Goal: Task Accomplishment & Management: Manage account settings

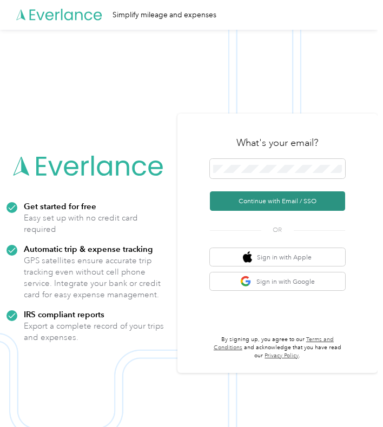
click at [256, 201] on button "Continue with Email / SSO" at bounding box center [277, 200] width 135 height 19
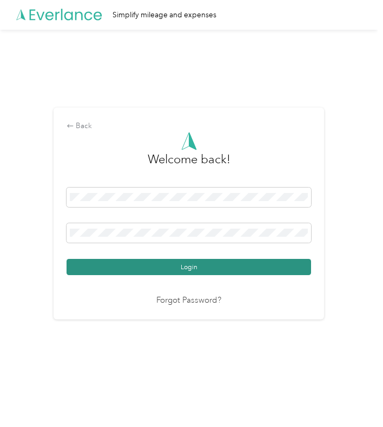
click at [192, 269] on button "Login" at bounding box center [188, 267] width 244 height 16
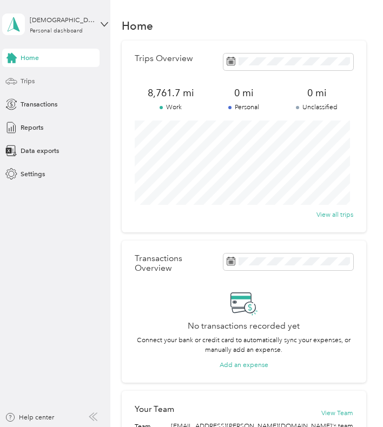
click at [64, 83] on div "Trips" at bounding box center [50, 81] width 97 height 18
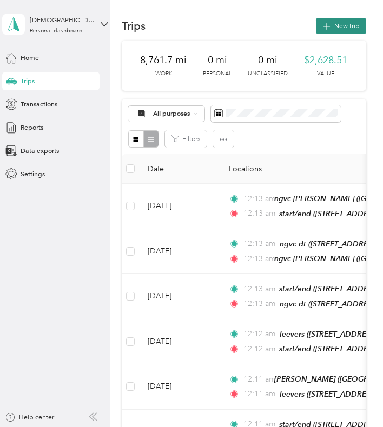
click at [331, 26] on button "New trip" at bounding box center [341, 26] width 50 height 16
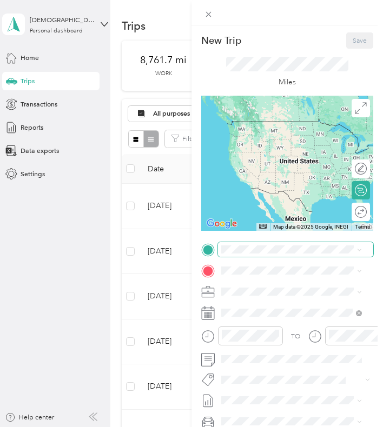
click at [262, 254] on span at bounding box center [295, 249] width 155 height 15
click at [269, 427] on div "New Trip Save This trip cannot be edited because it is either under review, app…" at bounding box center [188, 427] width 377 height 0
click at [278, 289] on div "start/end" at bounding box center [287, 286] width 94 height 8
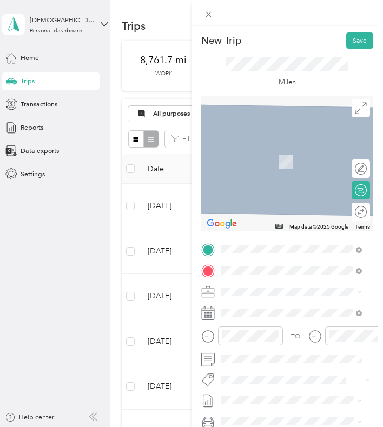
click at [267, 320] on span "[STREET_ADDRESS][US_STATE]" at bounding box center [287, 319] width 94 height 8
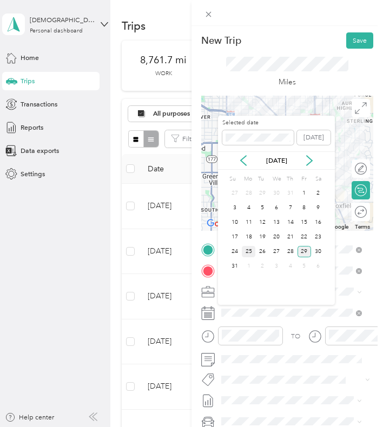
click at [251, 256] on div "25" at bounding box center [249, 251] width 14 height 11
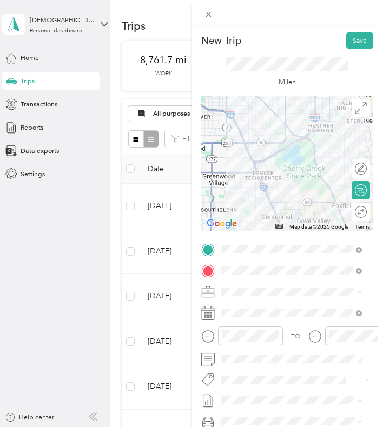
click at [270, 170] on div at bounding box center [287, 163] width 172 height 135
click at [268, 171] on div at bounding box center [287, 163] width 172 height 135
click at [266, 166] on div at bounding box center [287, 163] width 172 height 135
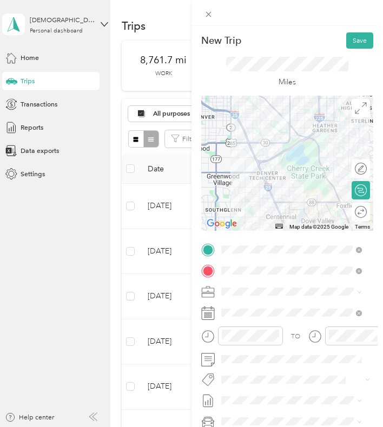
click at [316, 158] on div at bounding box center [287, 163] width 172 height 135
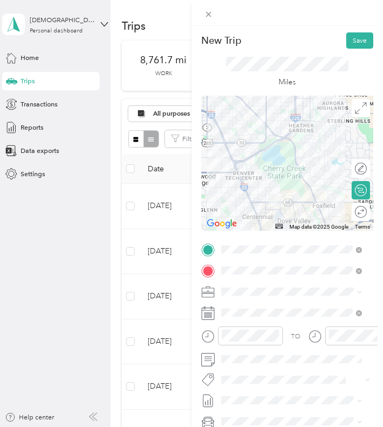
click at [236, 179] on div at bounding box center [287, 163] width 172 height 135
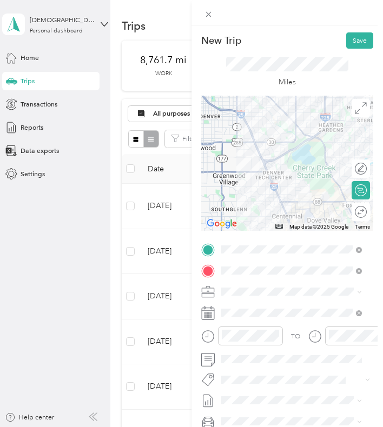
click at [350, 31] on div "New Trip Save This trip cannot be edited because it is either under review, app…" at bounding box center [286, 239] width 191 height 427
click at [350, 36] on button "Save" at bounding box center [359, 40] width 27 height 16
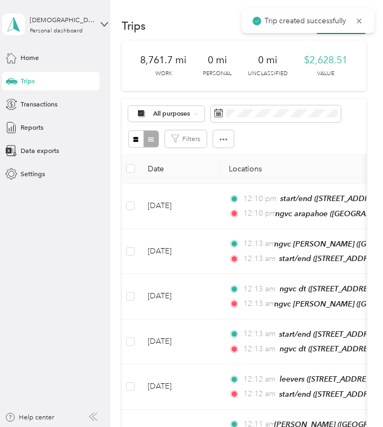
click at [335, 33] on button "New trip" at bounding box center [341, 26] width 50 height 16
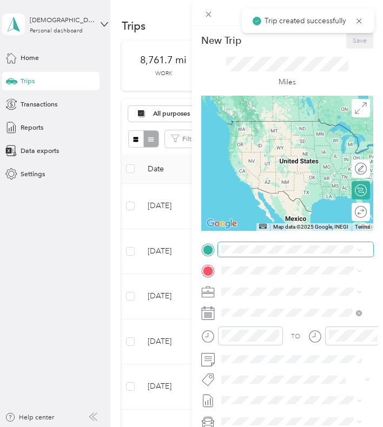
click at [252, 244] on span at bounding box center [295, 249] width 155 height 15
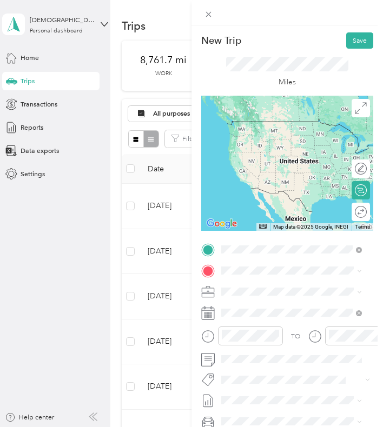
click at [238, 292] on div "ngvc arapahoe East [STREET_ADDRESS][US_STATE]" at bounding box center [291, 293] width 134 height 23
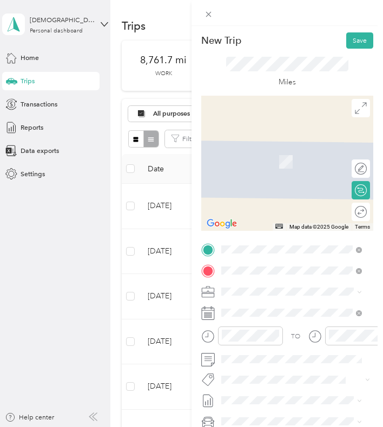
click at [272, 342] on strong "ngvc brighton" at bounding box center [261, 338] width 42 height 8
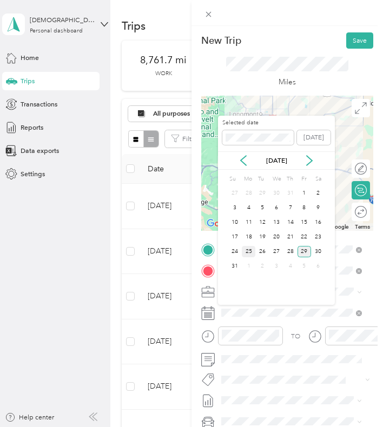
click at [249, 248] on div "25" at bounding box center [249, 251] width 14 height 11
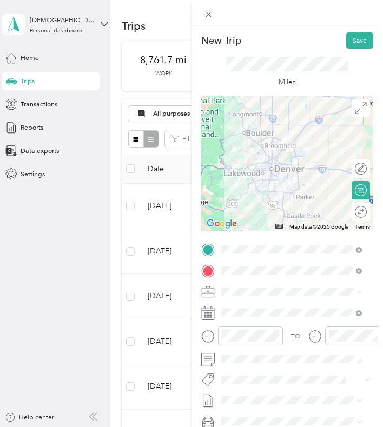
click at [284, 171] on div at bounding box center [287, 163] width 172 height 135
click at [295, 173] on div at bounding box center [287, 163] width 172 height 135
click at [292, 173] on div at bounding box center [287, 163] width 172 height 135
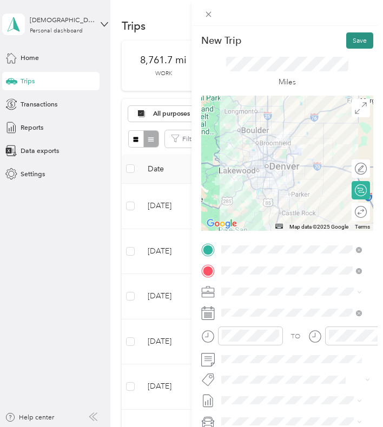
click at [347, 47] on button "Save" at bounding box center [359, 40] width 27 height 16
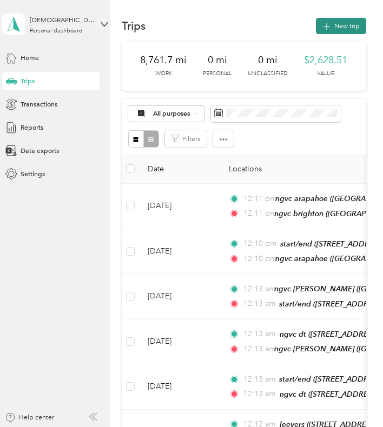
click at [342, 34] on div "Trips New trip" at bounding box center [244, 25] width 244 height 19
click at [341, 25] on button "New trip" at bounding box center [341, 26] width 50 height 16
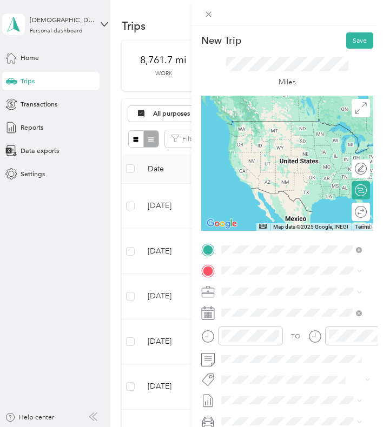
click at [251, 321] on div "ngvc brighton [STREET_ADDRESS][US_STATE]" at bounding box center [291, 322] width 134 height 23
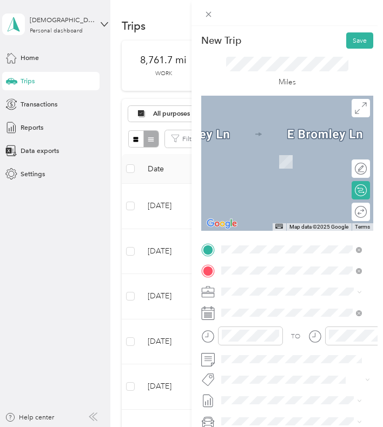
click at [263, 312] on div "ngvc [PERSON_NAME][STREET_ADDRESS][PERSON_NAME][US_STATE]" at bounding box center [299, 318] width 118 height 29
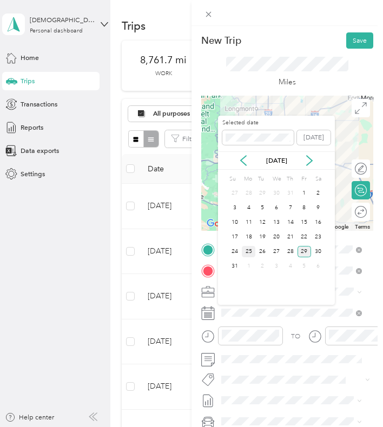
click at [255, 249] on div "25" at bounding box center [249, 251] width 14 height 11
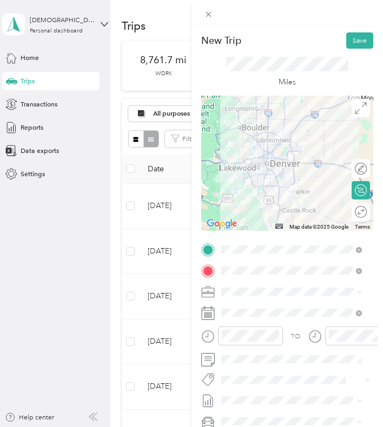
click at [279, 169] on div at bounding box center [287, 163] width 172 height 135
click at [272, 174] on div at bounding box center [287, 163] width 172 height 135
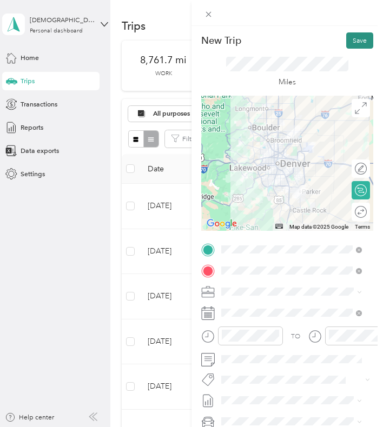
click at [358, 42] on button "Save" at bounding box center [359, 40] width 27 height 16
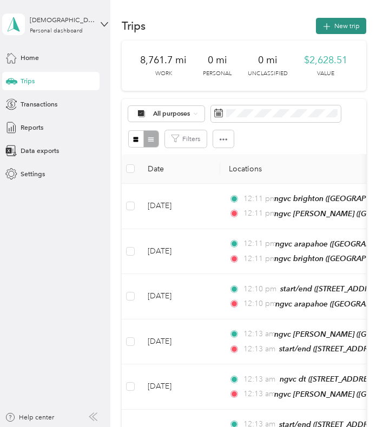
click at [343, 22] on button "New trip" at bounding box center [341, 26] width 50 height 16
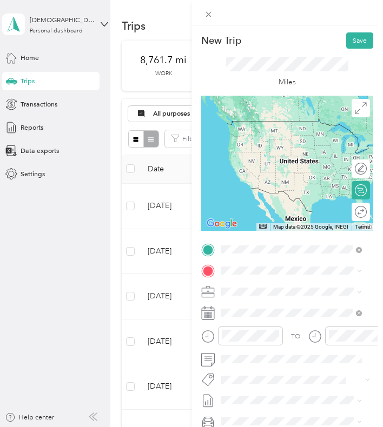
click at [234, 285] on div "ngvc [PERSON_NAME][STREET_ADDRESS][PERSON_NAME][US_STATE]" at bounding box center [291, 298] width 134 height 32
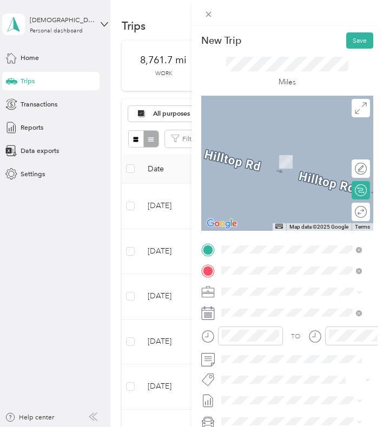
click at [260, 318] on span "[STREET_ADDRESS][US_STATE]" at bounding box center [287, 319] width 94 height 8
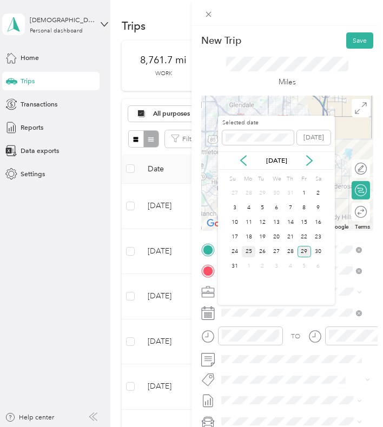
click at [248, 249] on div "25" at bounding box center [249, 251] width 14 height 11
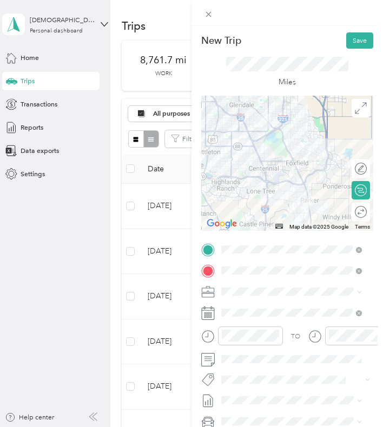
click at [285, 186] on div at bounding box center [287, 163] width 172 height 135
click at [281, 183] on div at bounding box center [287, 163] width 172 height 135
click at [263, 179] on div at bounding box center [287, 163] width 172 height 135
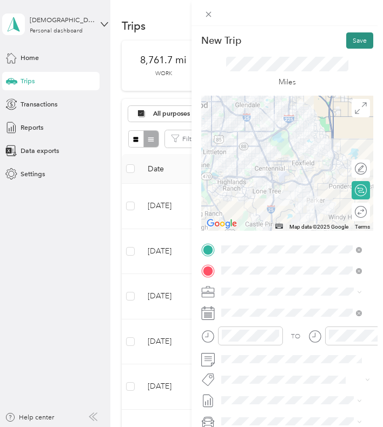
click at [352, 39] on button "Save" at bounding box center [359, 40] width 27 height 16
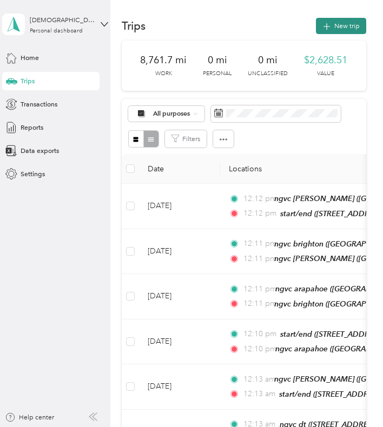
click at [338, 24] on button "New trip" at bounding box center [341, 26] width 50 height 16
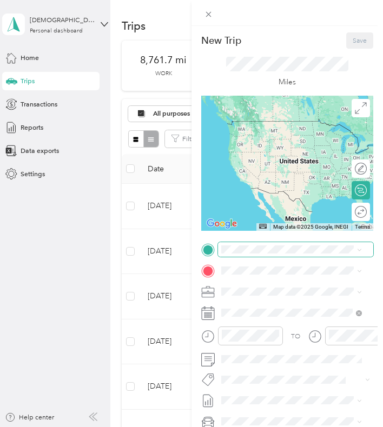
click at [247, 244] on span at bounding box center [295, 249] width 155 height 15
click at [249, 287] on strong "start/end" at bounding box center [254, 287] width 28 height 8
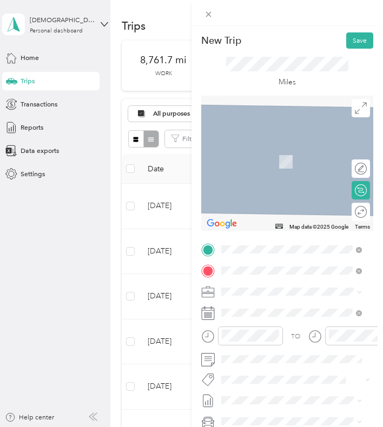
click at [251, 311] on div "luckys ft [PERSON_NAME][GEOGRAPHIC_DATA][PERSON_NAME], [US_STATE], [GEOGRAPHIC_…" at bounding box center [299, 323] width 118 height 39
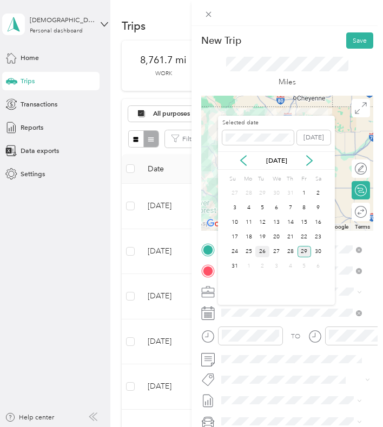
click at [261, 250] on div "26" at bounding box center [262, 251] width 14 height 11
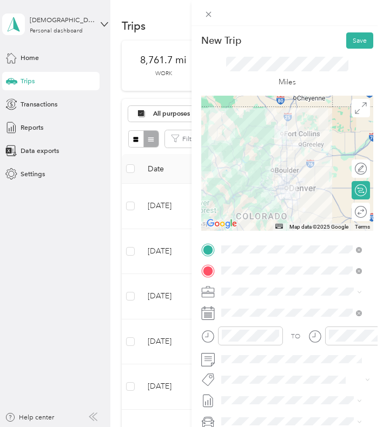
click at [292, 166] on div at bounding box center [287, 163] width 172 height 135
click at [291, 165] on div at bounding box center [287, 163] width 172 height 135
click at [354, 43] on button "Save" at bounding box center [359, 40] width 27 height 16
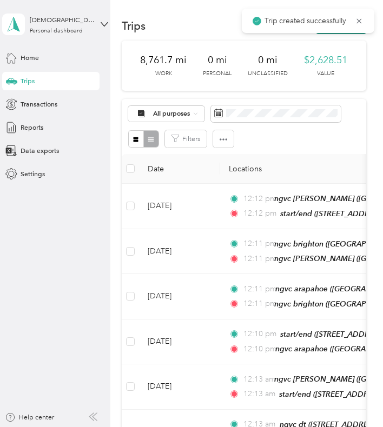
click at [342, 33] on button "New trip" at bounding box center [341, 26] width 50 height 16
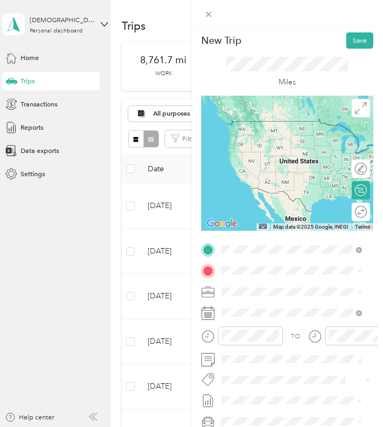
click at [255, 296] on span "[GEOGRAPHIC_DATA][PERSON_NAME], [US_STATE], [GEOGRAPHIC_DATA]" at bounding box center [285, 308] width 91 height 28
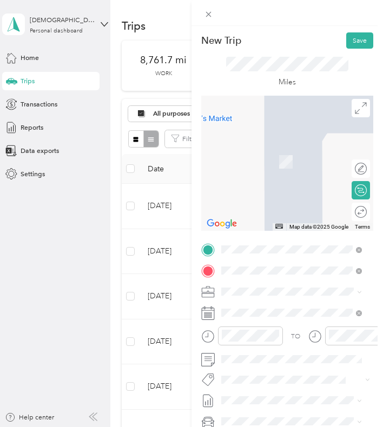
click at [257, 322] on div "ngvc loveland [STREET_ADDRESS][US_STATE]" at bounding box center [287, 313] width 94 height 19
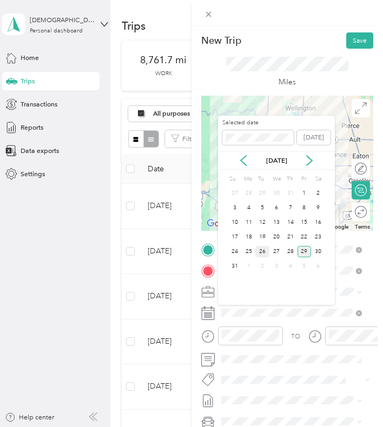
click at [261, 252] on div "26" at bounding box center [262, 251] width 14 height 11
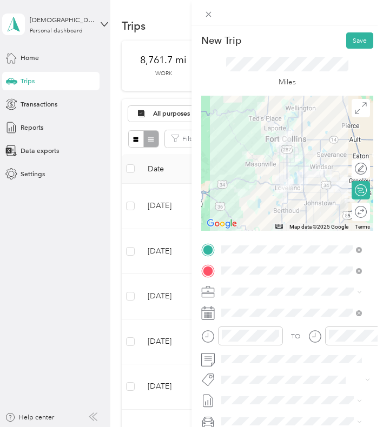
click at [299, 184] on div at bounding box center [287, 163] width 172 height 135
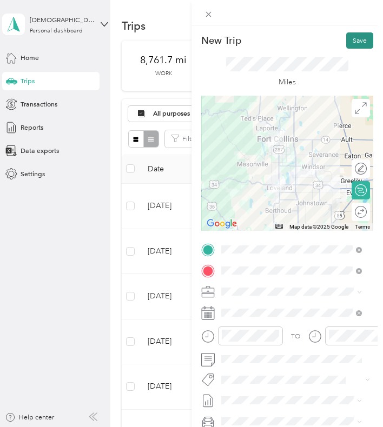
click at [350, 40] on button "Save" at bounding box center [359, 40] width 27 height 16
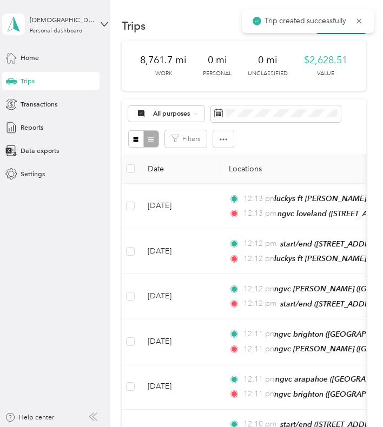
click at [343, 33] on button "New trip" at bounding box center [341, 26] width 50 height 16
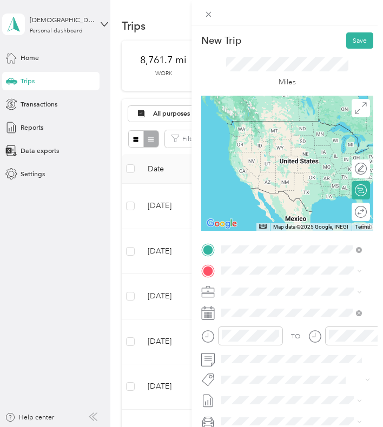
click at [252, 298] on span "[STREET_ADDRESS][US_STATE]" at bounding box center [287, 298] width 94 height 8
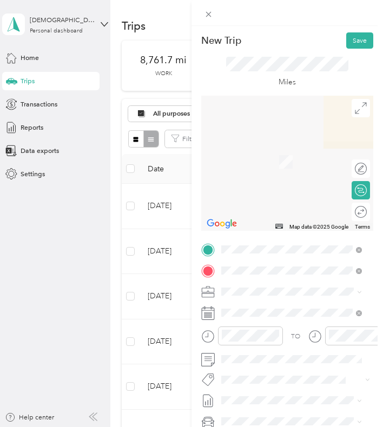
click at [252, 311] on strong "ngvc [GEOGRAPHIC_DATA]" at bounding box center [281, 308] width 82 height 8
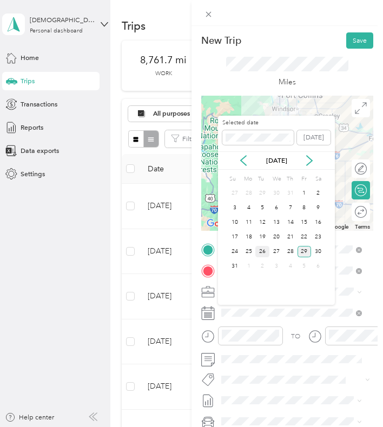
click at [266, 247] on div "26" at bounding box center [262, 251] width 14 height 11
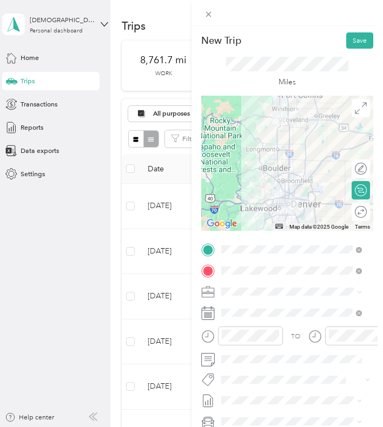
click at [295, 175] on div at bounding box center [287, 163] width 172 height 135
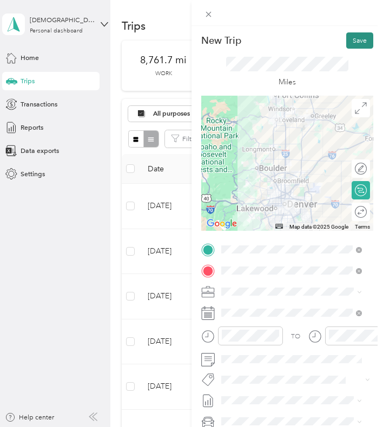
click at [355, 36] on button "Save" at bounding box center [359, 40] width 27 height 16
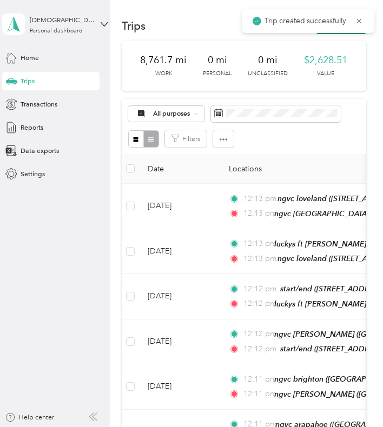
click at [351, 33] on button "New trip" at bounding box center [341, 26] width 50 height 16
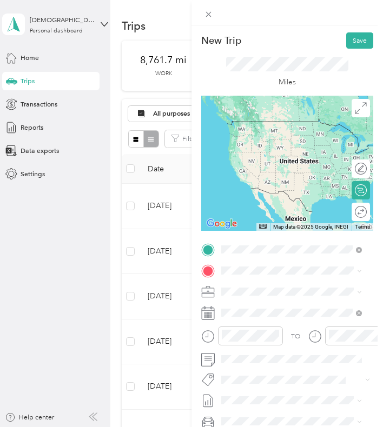
click at [271, 311] on div "ngvc east denver Natural Grocers, [STREET_ADDRESS][US_STATE]" at bounding box center [299, 297] width 118 height 29
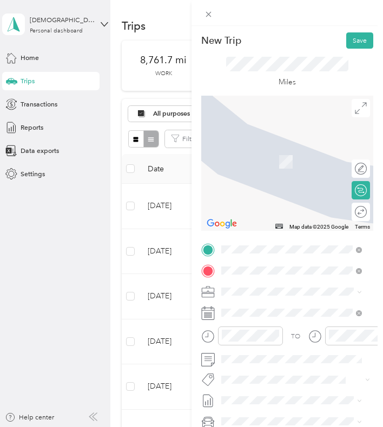
click at [266, 305] on strong "start/end" at bounding box center [254, 308] width 28 height 8
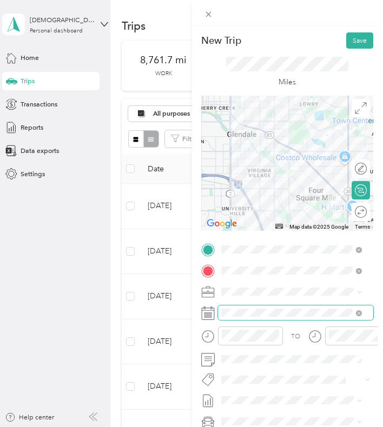
click at [261, 308] on span at bounding box center [295, 312] width 155 height 15
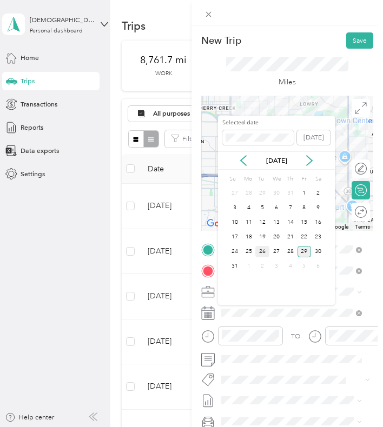
click at [266, 250] on div "26" at bounding box center [262, 251] width 14 height 11
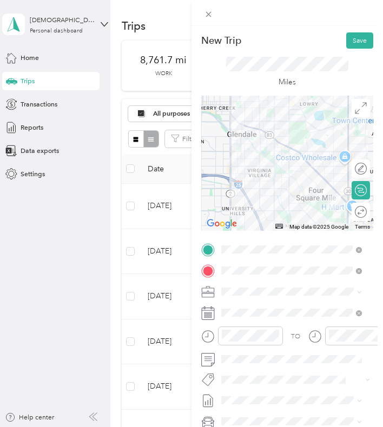
click at [301, 198] on div at bounding box center [287, 163] width 172 height 135
click at [284, 191] on div at bounding box center [287, 163] width 172 height 135
click at [354, 37] on button "Save" at bounding box center [359, 40] width 27 height 16
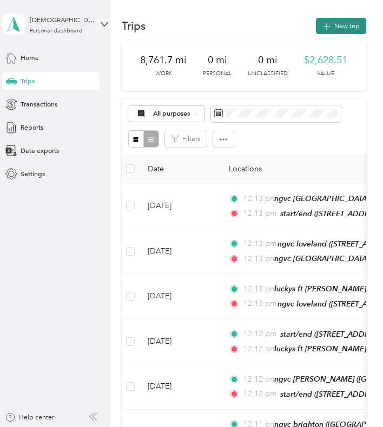
click at [341, 24] on button "New trip" at bounding box center [341, 26] width 50 height 16
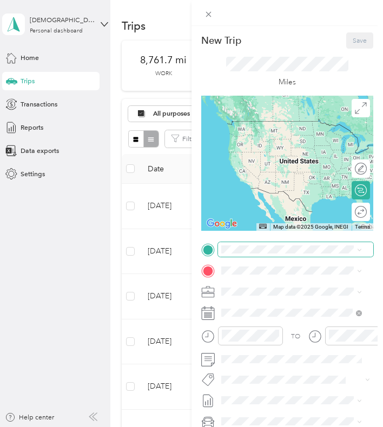
click at [278, 244] on span at bounding box center [295, 249] width 155 height 15
click at [275, 282] on div "start/end [STREET_ADDRESS][US_STATE]" at bounding box center [291, 293] width 134 height 23
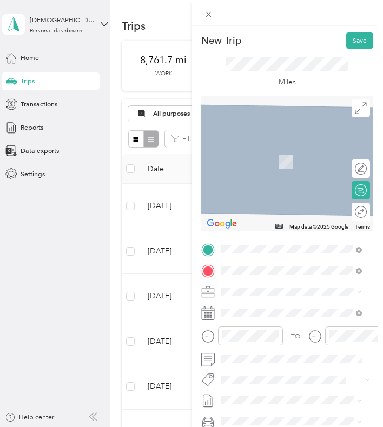
click at [265, 324] on div "ngvc evergreen [STREET_ADDRESS][US_STATE]" at bounding box center [287, 313] width 94 height 19
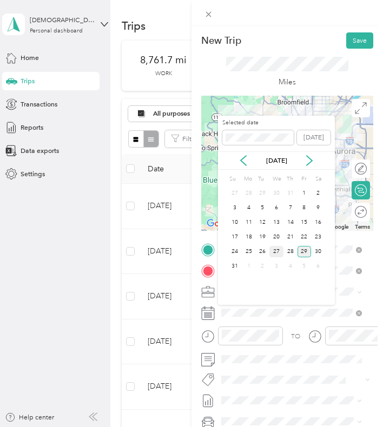
click at [271, 250] on div "27" at bounding box center [276, 251] width 14 height 11
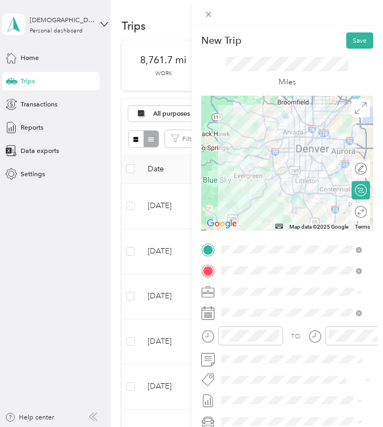
click at [274, 171] on div at bounding box center [287, 163] width 172 height 135
click at [272, 171] on div at bounding box center [287, 163] width 172 height 135
click at [269, 163] on div at bounding box center [287, 163] width 172 height 135
click at [290, 134] on div at bounding box center [287, 163] width 172 height 135
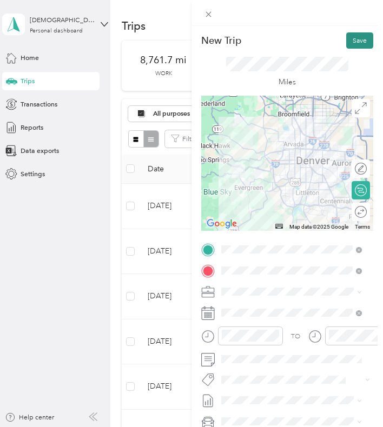
click at [346, 39] on button "Save" at bounding box center [359, 40] width 27 height 16
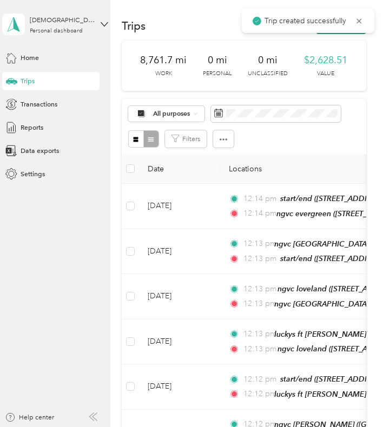
click at [337, 34] on button "New trip" at bounding box center [341, 26] width 50 height 16
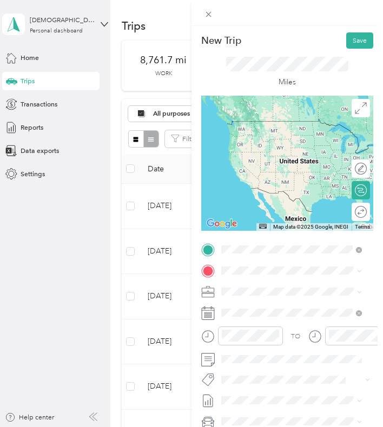
click at [262, 302] on span "[STREET_ADDRESS][US_STATE]" at bounding box center [287, 298] width 94 height 8
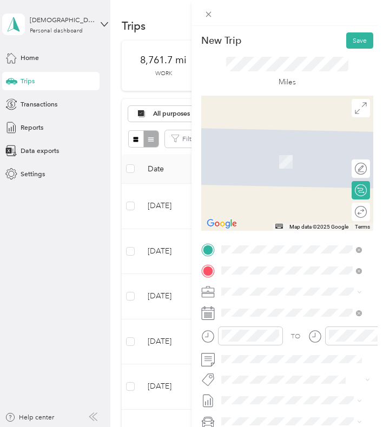
click at [264, 314] on div "ngvc northglenn [US_STATE][GEOGRAPHIC_DATA], [US_STATE], [GEOGRAPHIC_DATA]" at bounding box center [299, 318] width 118 height 29
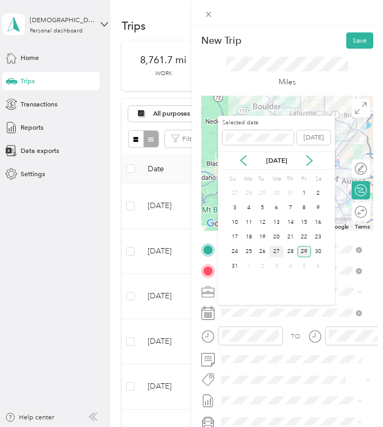
click at [272, 255] on div "27" at bounding box center [276, 251] width 14 height 11
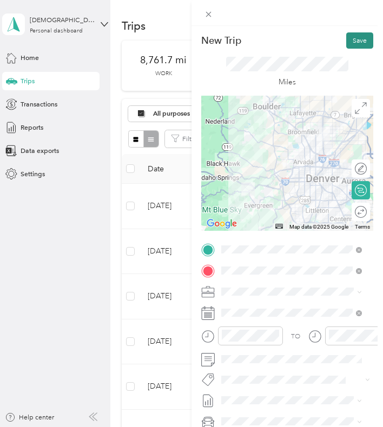
click at [350, 43] on button "Save" at bounding box center [359, 40] width 27 height 16
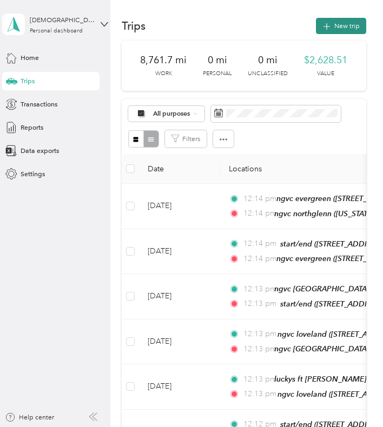
click at [332, 24] on button "New trip" at bounding box center [341, 26] width 50 height 16
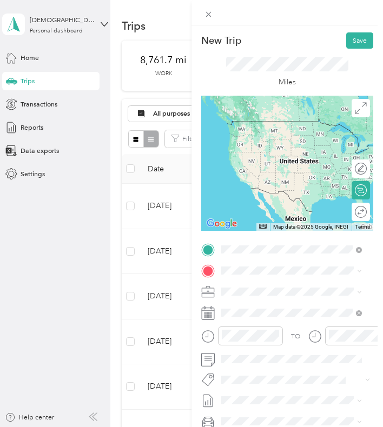
click at [250, 341] on span "[US_STATE][GEOGRAPHIC_DATA], [US_STATE], [GEOGRAPHIC_DATA]" at bounding box center [292, 332] width 104 height 18
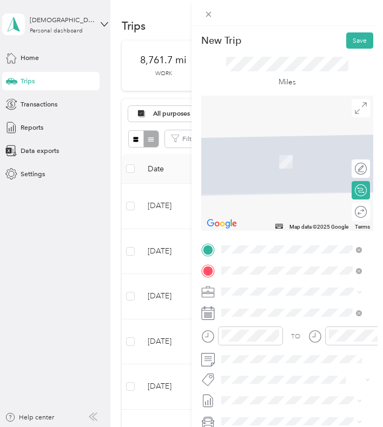
click at [251, 323] on span "[STREET_ADDRESS][US_STATE]" at bounding box center [287, 319] width 94 height 8
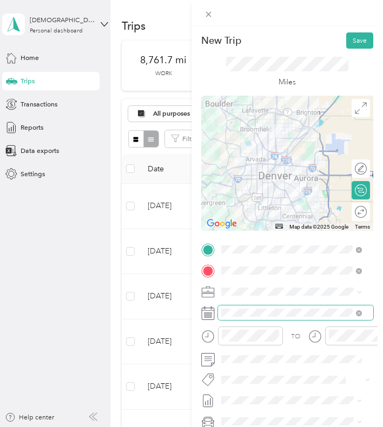
click at [253, 318] on span at bounding box center [295, 312] width 155 height 15
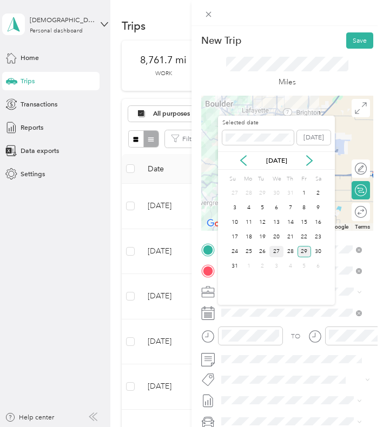
click at [277, 252] on div "27" at bounding box center [276, 251] width 14 height 11
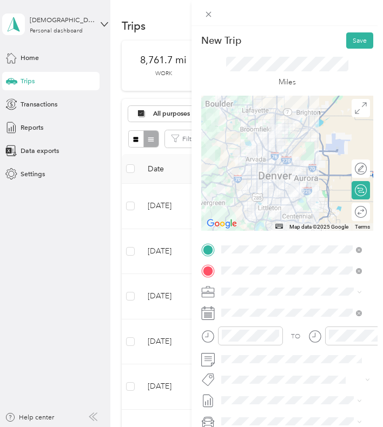
click at [276, 168] on div at bounding box center [287, 163] width 172 height 135
click at [278, 167] on div at bounding box center [287, 163] width 172 height 135
click at [283, 164] on div at bounding box center [287, 163] width 172 height 135
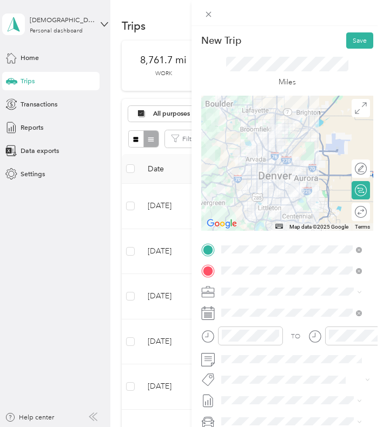
click at [301, 168] on div at bounding box center [287, 163] width 172 height 135
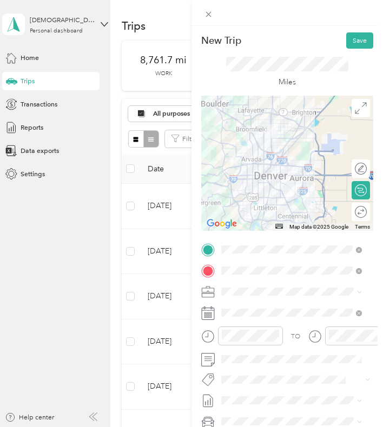
click at [284, 175] on div at bounding box center [287, 163] width 172 height 135
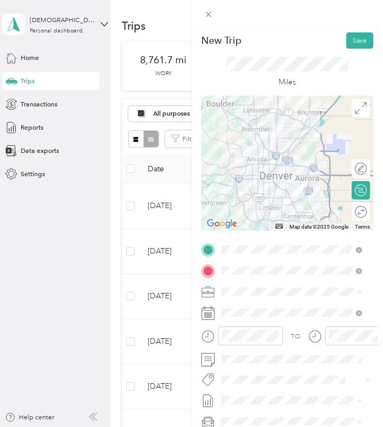
click at [265, 176] on div at bounding box center [287, 163] width 172 height 135
click at [303, 165] on div at bounding box center [287, 163] width 172 height 135
click at [306, 166] on div at bounding box center [287, 163] width 172 height 135
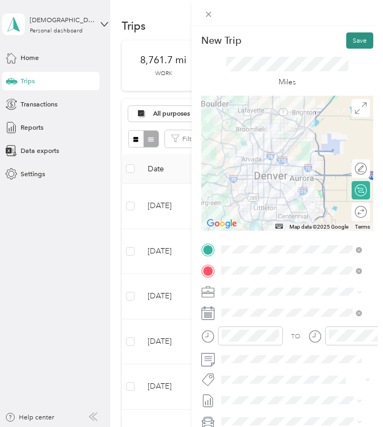
click at [346, 46] on button "Save" at bounding box center [359, 40] width 27 height 16
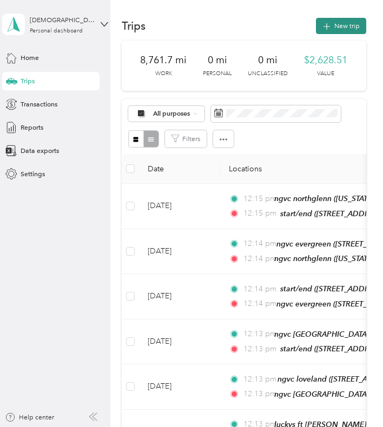
click at [320, 21] on button "New trip" at bounding box center [341, 26] width 50 height 16
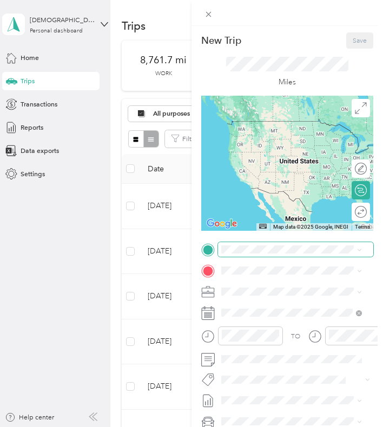
click at [261, 245] on span at bounding box center [295, 249] width 155 height 15
click at [261, 292] on div "start/end [STREET_ADDRESS][US_STATE]" at bounding box center [287, 292] width 94 height 19
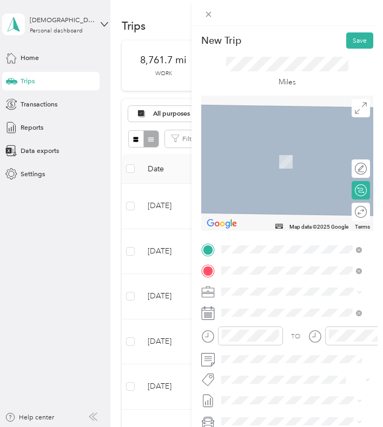
click at [287, 317] on span "Natural Grocers, [STREET_ADDRESS][US_STATE][US_STATE]" at bounding box center [294, 324] width 108 height 18
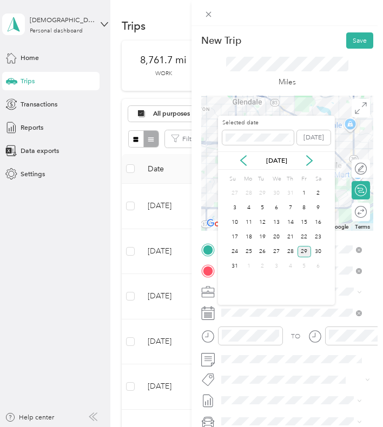
click at [293, 244] on div "28" at bounding box center [290, 251] width 14 height 15
click at [292, 248] on div "28" at bounding box center [290, 251] width 14 height 11
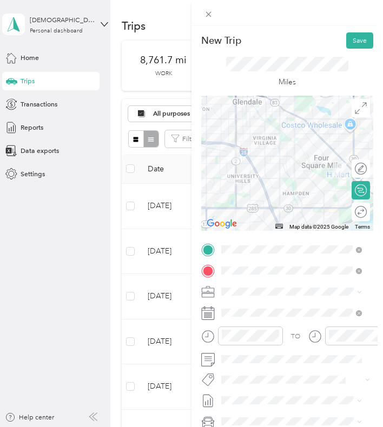
click at [293, 206] on div at bounding box center [287, 163] width 172 height 135
click at [266, 206] on div at bounding box center [287, 163] width 172 height 135
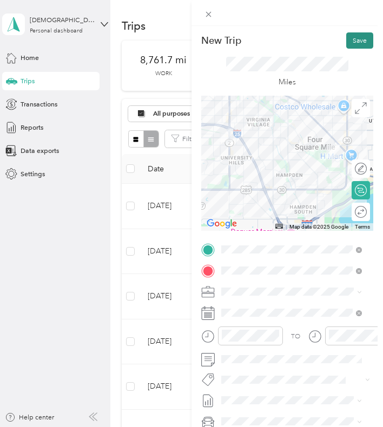
click at [357, 39] on button "Save" at bounding box center [359, 40] width 27 height 16
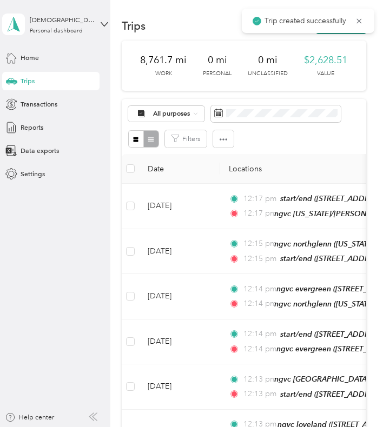
click at [339, 34] on button "New trip" at bounding box center [341, 26] width 50 height 16
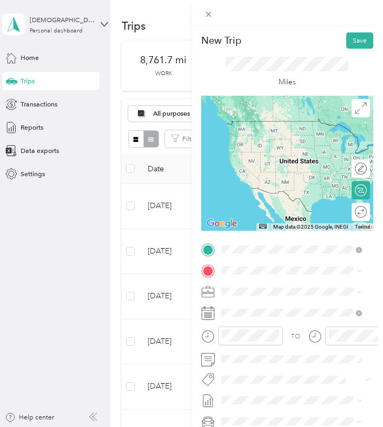
click at [248, 285] on strong "ngvc [US_STATE]/[PERSON_NAME]" at bounding box center [293, 287] width 106 height 8
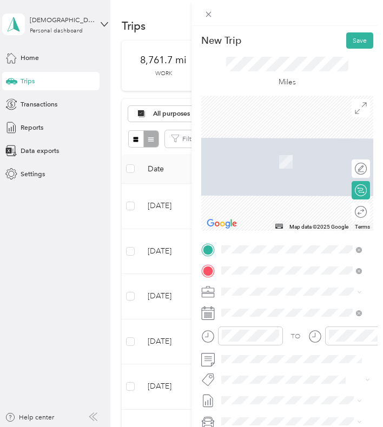
click at [268, 313] on div "ngvc dt [STREET_ADDRESS][US_STATE]" at bounding box center [287, 313] width 94 height 19
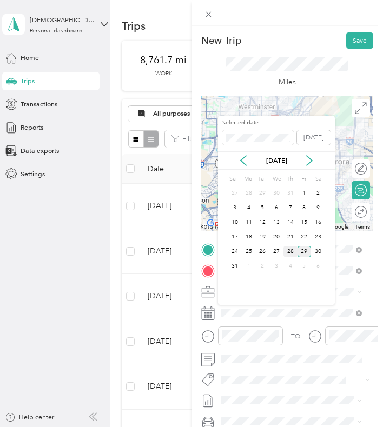
click at [287, 246] on div "28" at bounding box center [290, 251] width 14 height 11
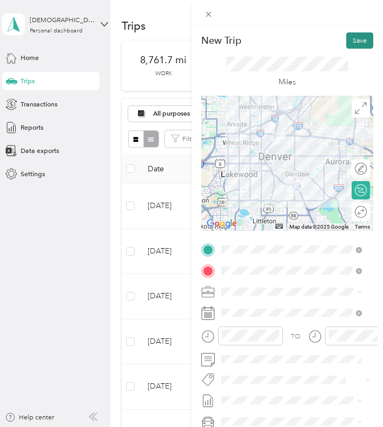
click at [353, 33] on button "Save" at bounding box center [359, 40] width 27 height 16
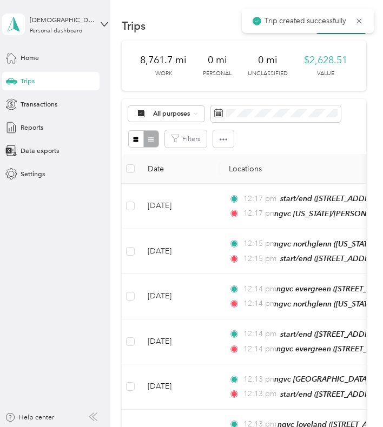
click at [341, 33] on button "New trip" at bounding box center [341, 26] width 50 height 16
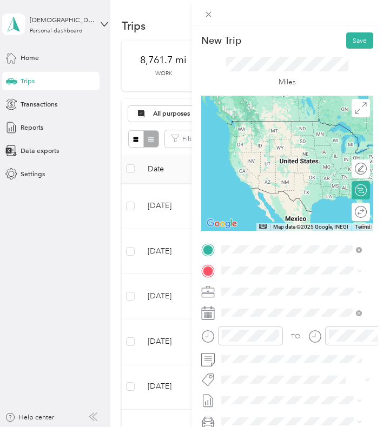
click at [248, 301] on div "ngvc dt [STREET_ADDRESS][US_STATE]" at bounding box center [287, 292] width 94 height 19
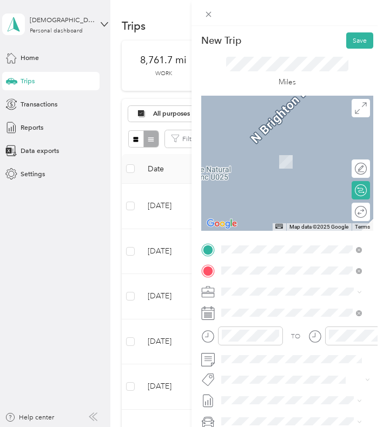
click at [255, 323] on span "[STREET_ADDRESS][US_STATE]" at bounding box center [287, 319] width 94 height 8
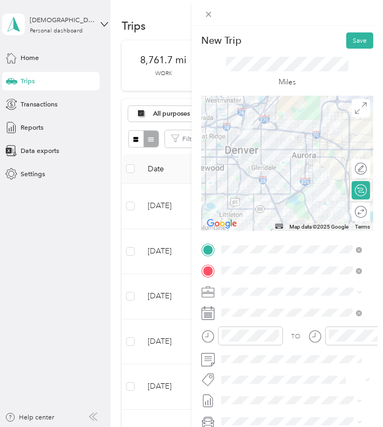
click at [276, 200] on div at bounding box center [287, 163] width 172 height 135
click at [269, 201] on div at bounding box center [287, 163] width 172 height 135
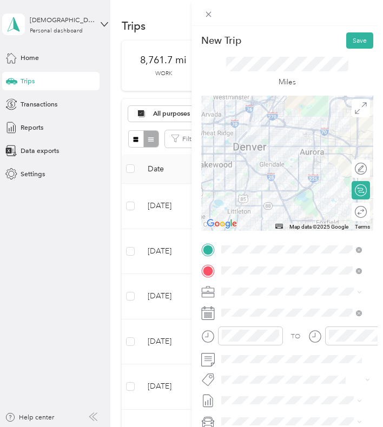
click at [333, 139] on div at bounding box center [287, 163] width 172 height 135
click at [337, 139] on div at bounding box center [287, 163] width 172 height 135
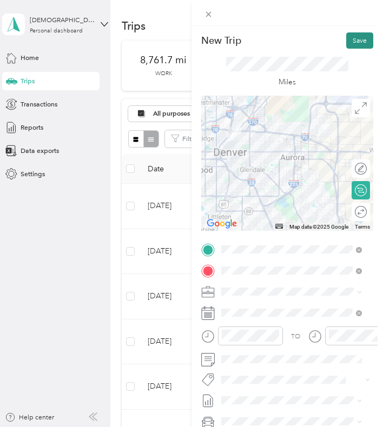
click at [346, 42] on button "Save" at bounding box center [359, 40] width 27 height 16
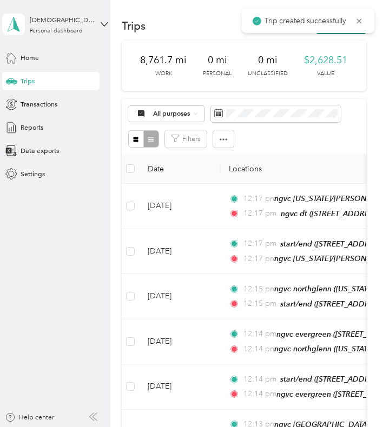
click at [333, 34] on button "New trip" at bounding box center [341, 26] width 50 height 16
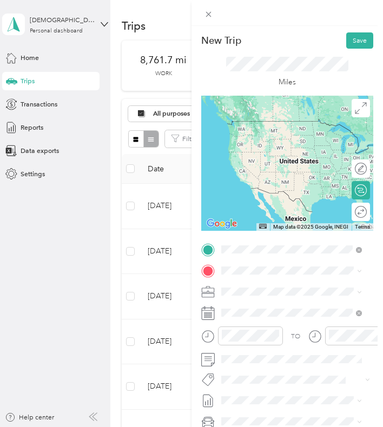
click at [272, 302] on span "[STREET_ADDRESS][US_STATE]" at bounding box center [287, 298] width 94 height 8
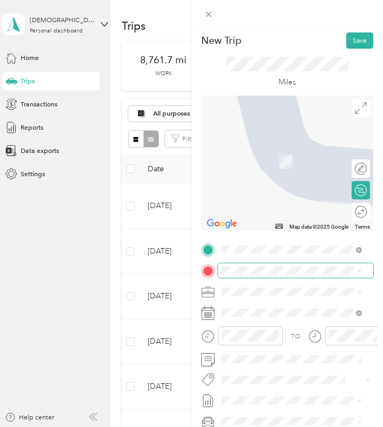
click at [255, 275] on span at bounding box center [295, 270] width 155 height 15
click at [254, 310] on strong "start/end" at bounding box center [254, 308] width 28 height 8
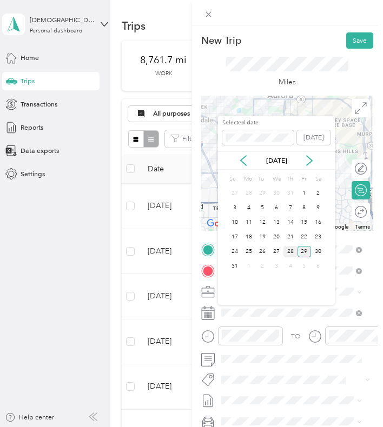
click at [290, 246] on div "28" at bounding box center [290, 251] width 14 height 11
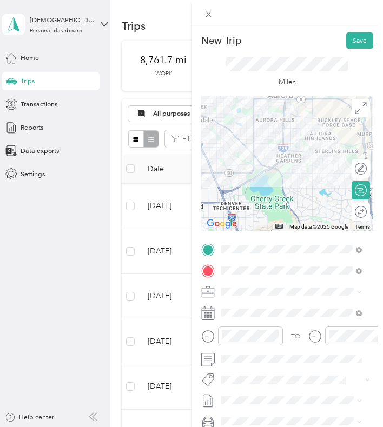
click at [288, 156] on div at bounding box center [287, 163] width 172 height 135
click at [285, 156] on div at bounding box center [287, 163] width 172 height 135
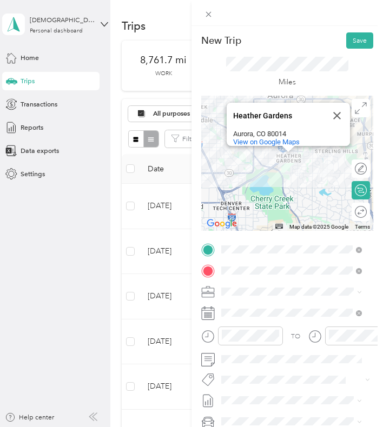
click at [272, 159] on div "[GEOGRAPHIC_DATA] View on Google Maps" at bounding box center [287, 163] width 172 height 135
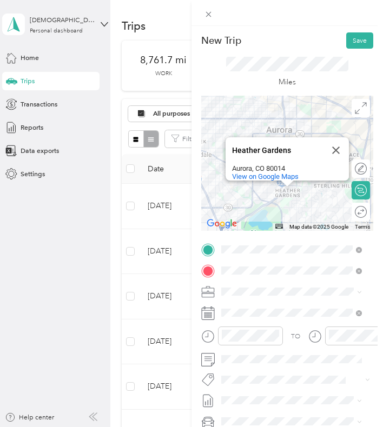
click at [271, 192] on div "[GEOGRAPHIC_DATA] View on Google Maps" at bounding box center [287, 163] width 172 height 135
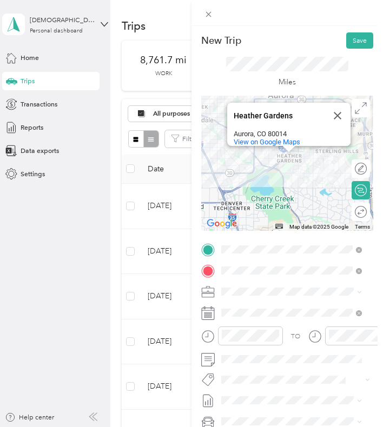
click at [304, 152] on div "[GEOGRAPHIC_DATA] View on Google Maps" at bounding box center [287, 163] width 172 height 135
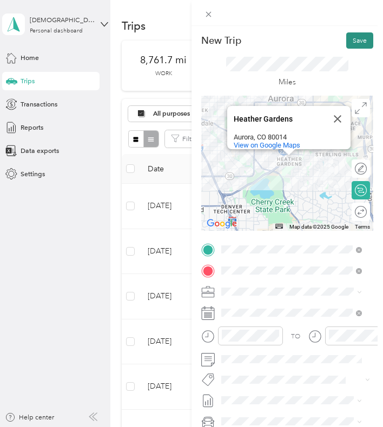
click at [352, 42] on button "Save" at bounding box center [359, 40] width 27 height 16
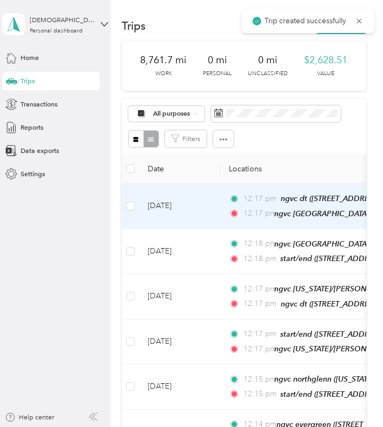
click at [223, 207] on td "12:17 pm ngvc dt ([STREET_ADDRESS][US_STATE]) 12:17 pm [GEOGRAPHIC_DATA] ([GEOG…" at bounding box center [344, 206] width 249 height 45
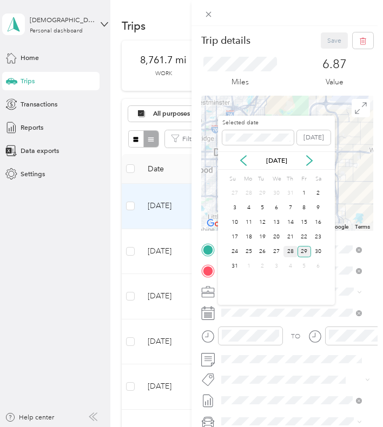
click at [284, 246] on div "28" at bounding box center [290, 251] width 14 height 11
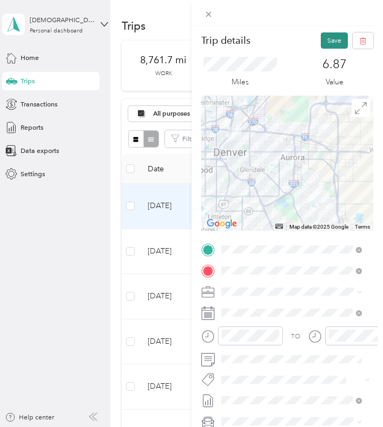
click at [321, 39] on button "Save" at bounding box center [334, 40] width 27 height 16
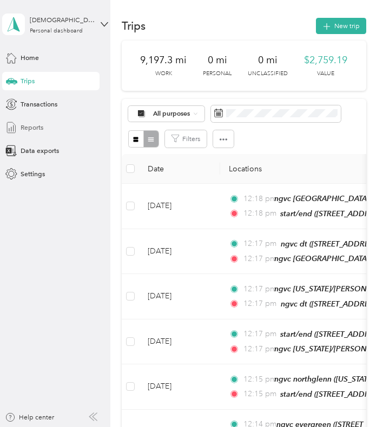
click at [41, 129] on span "Reports" at bounding box center [32, 128] width 23 height 10
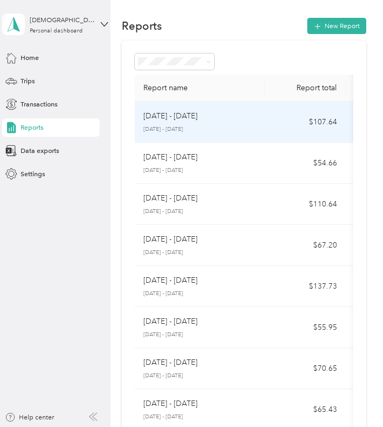
click at [291, 107] on td "$107.64" at bounding box center [304, 122] width 81 height 41
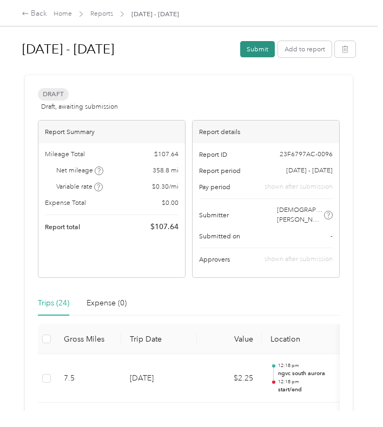
click at [252, 53] on button "Submit" at bounding box center [257, 49] width 35 height 16
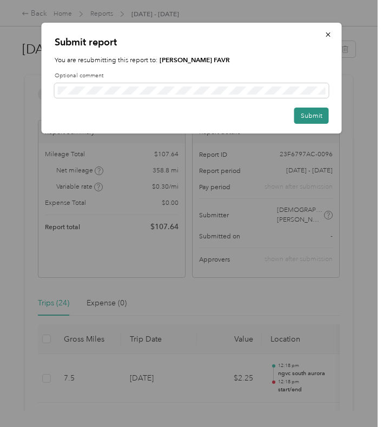
click at [308, 111] on button "Submit" at bounding box center [311, 116] width 35 height 16
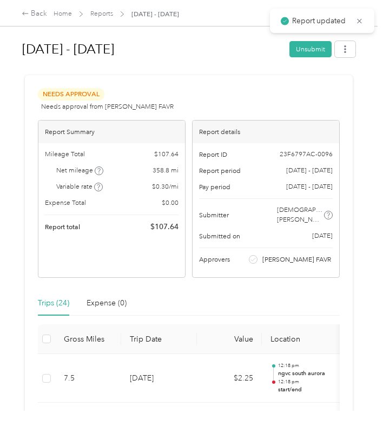
click at [59, 5] on div "Back Home Reports [DATE] - [DATE]" at bounding box center [191, 13] width 383 height 26
click at [59, 9] on span "Home" at bounding box center [63, 14] width 18 height 10
click at [59, 10] on link "Home" at bounding box center [63, 14] width 18 height 8
